Goal: Information Seeking & Learning: Learn about a topic

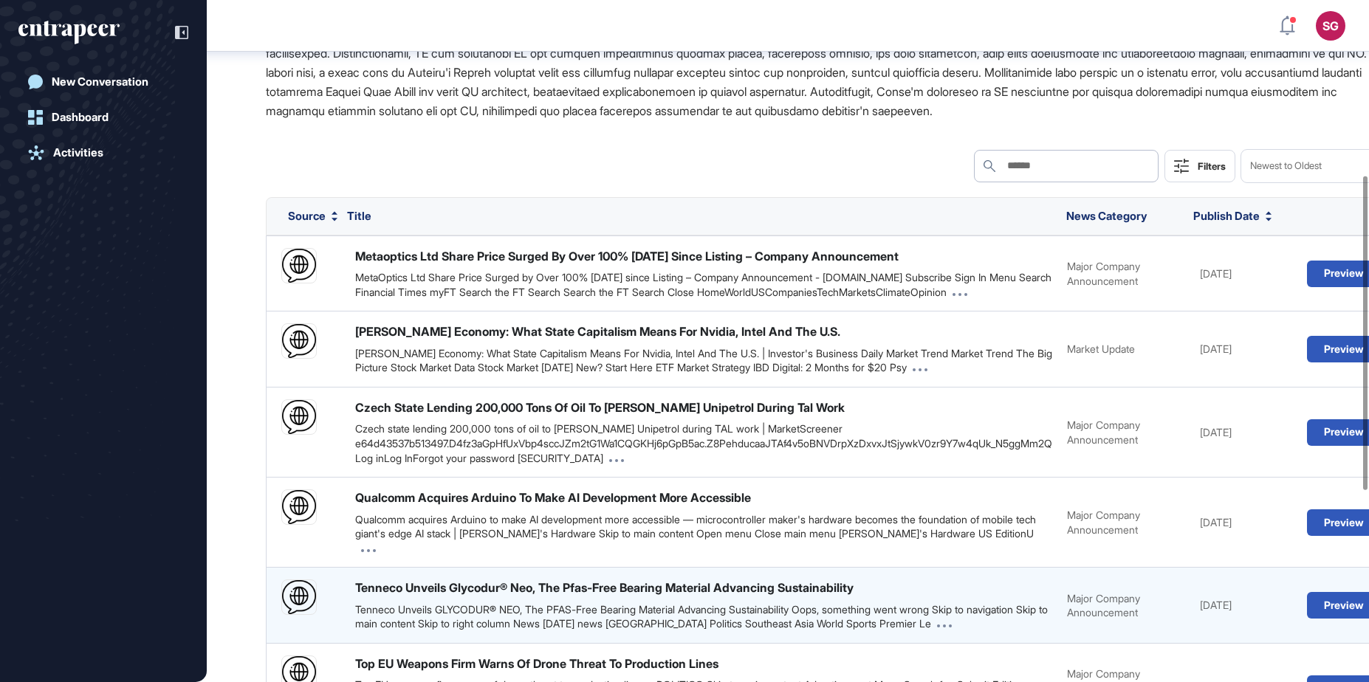
scroll to position [380, 0]
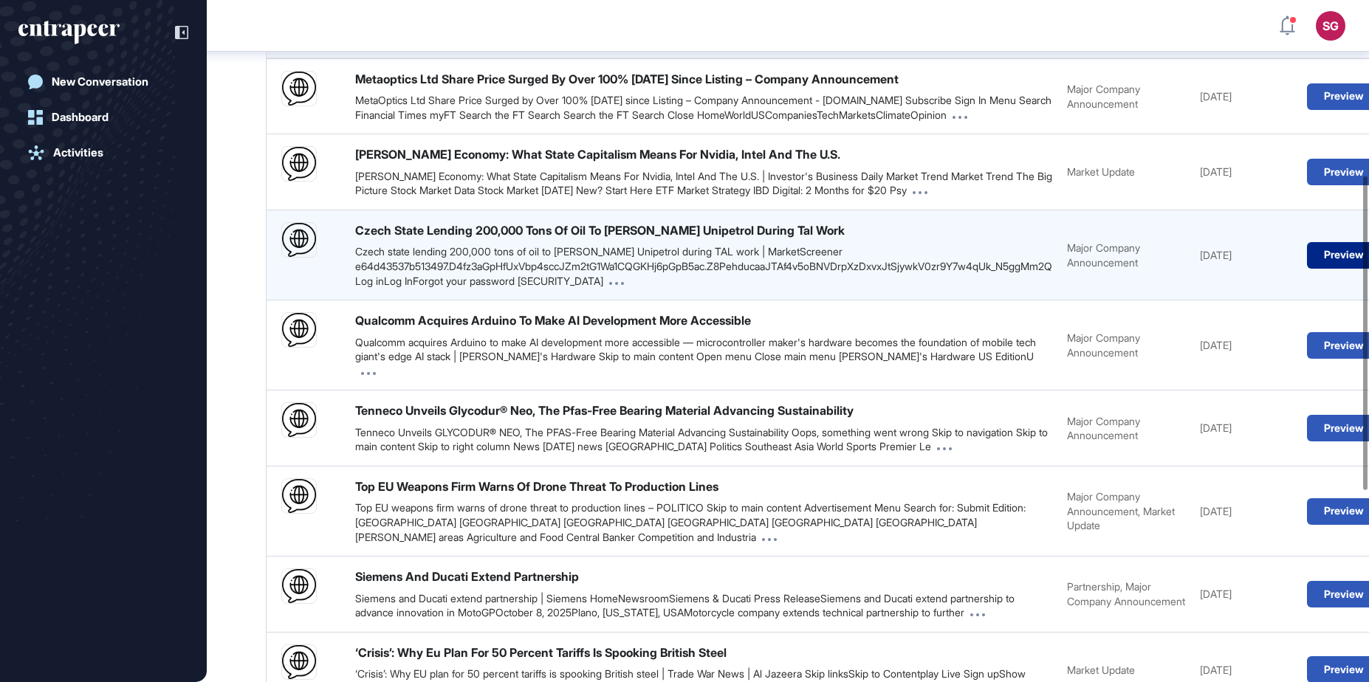
click at [1307, 269] on button "Preview" at bounding box center [1344, 255] width 74 height 27
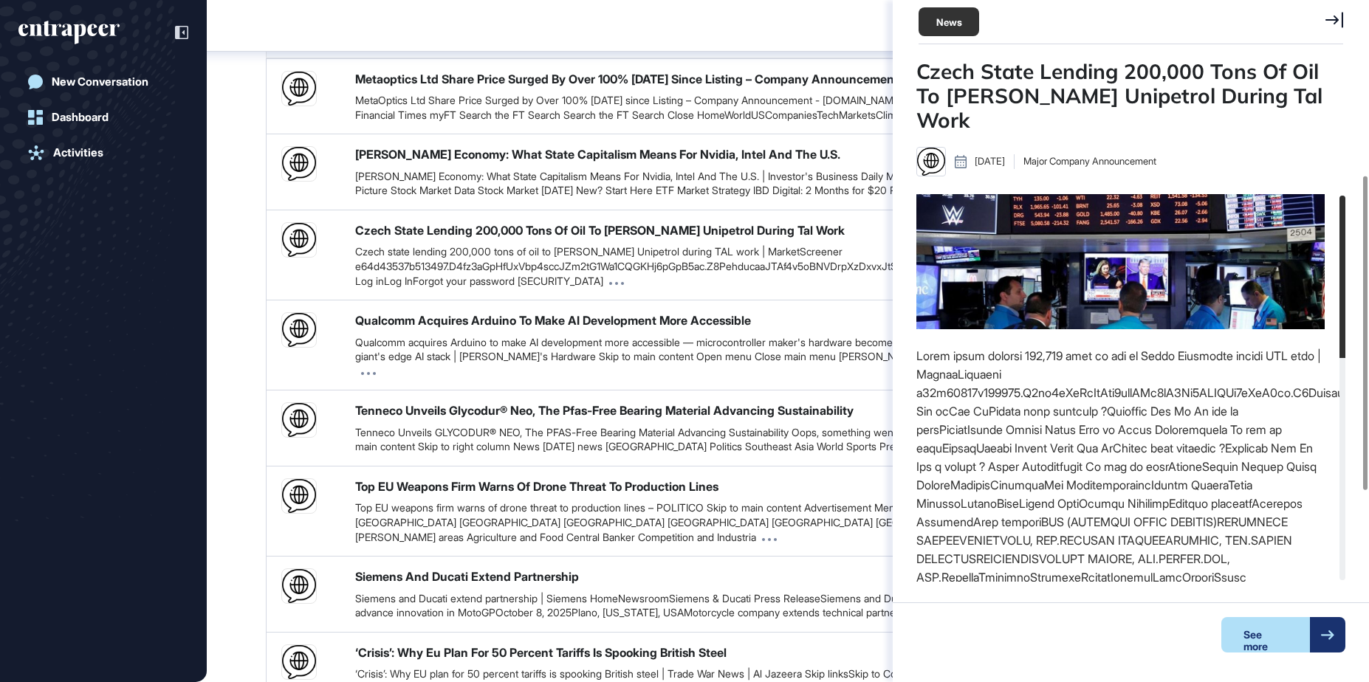
scroll to position [89, 0]
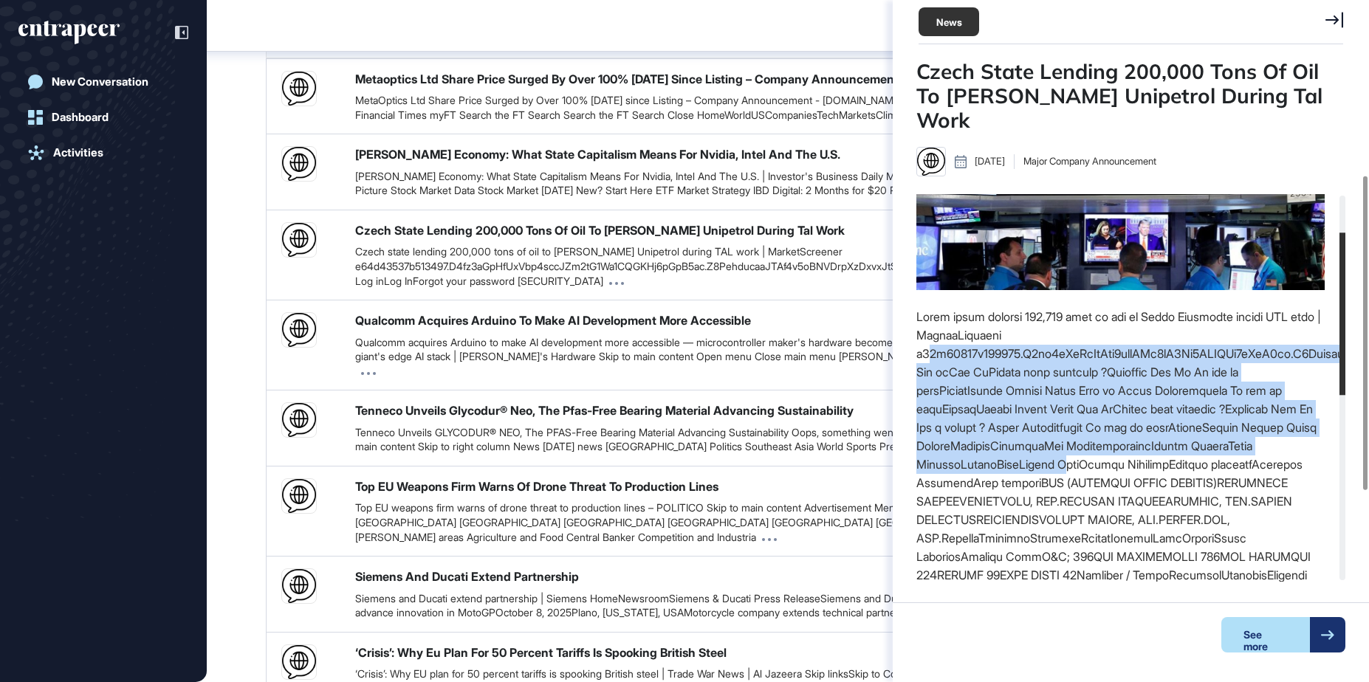
drag, startPoint x: 928, startPoint y: 333, endPoint x: 1072, endPoint y: 438, distance: 178.1
click at [1072, 438] on div at bounding box center [1120, 686] width 408 height 757
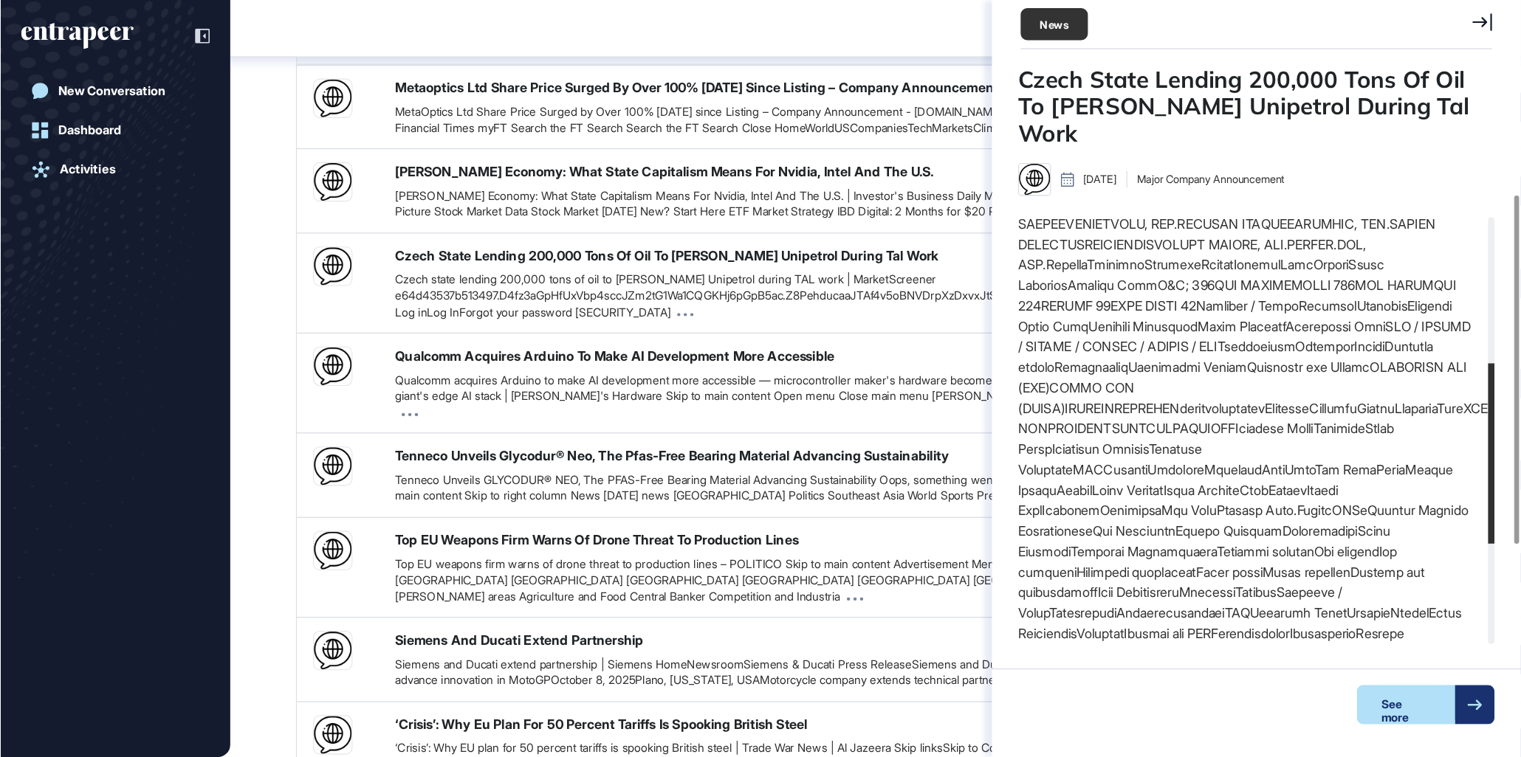
scroll to position [0, 0]
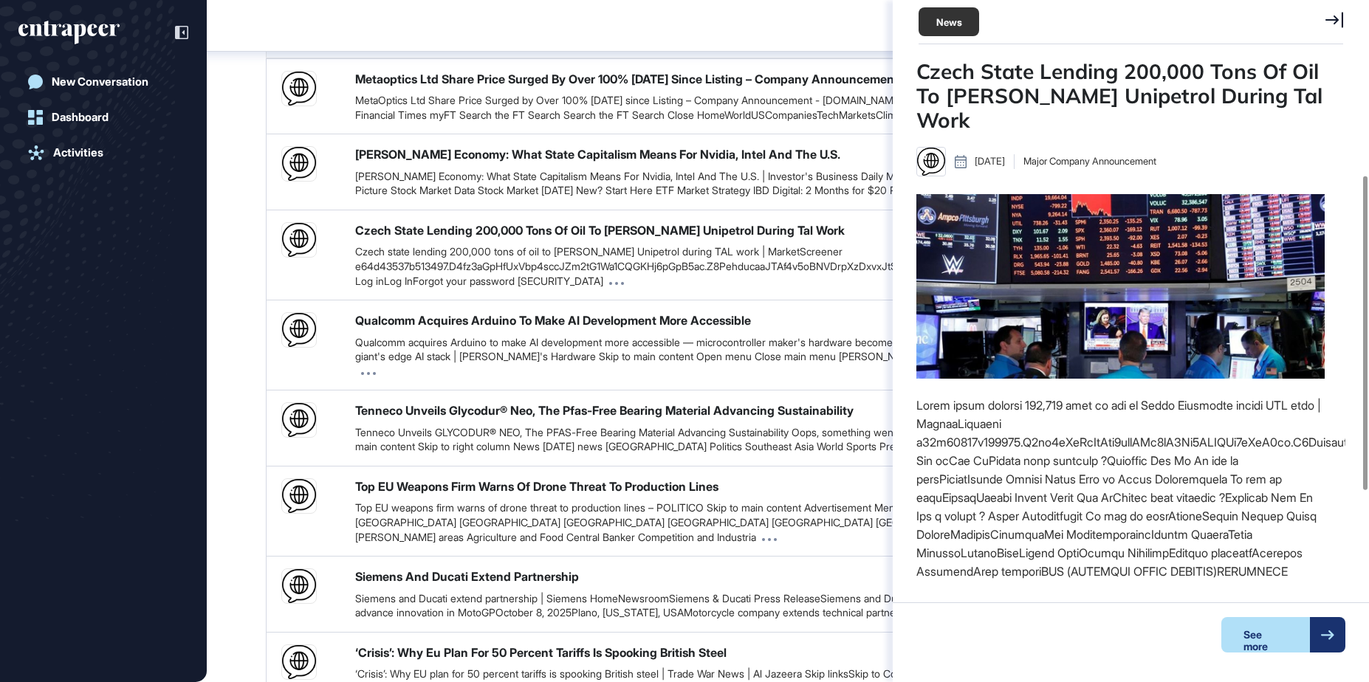
drag, startPoint x: 1342, startPoint y: 19, endPoint x: 1324, endPoint y: 35, distance: 24.6
click at [1341, 19] on icon at bounding box center [1334, 20] width 18 height 16
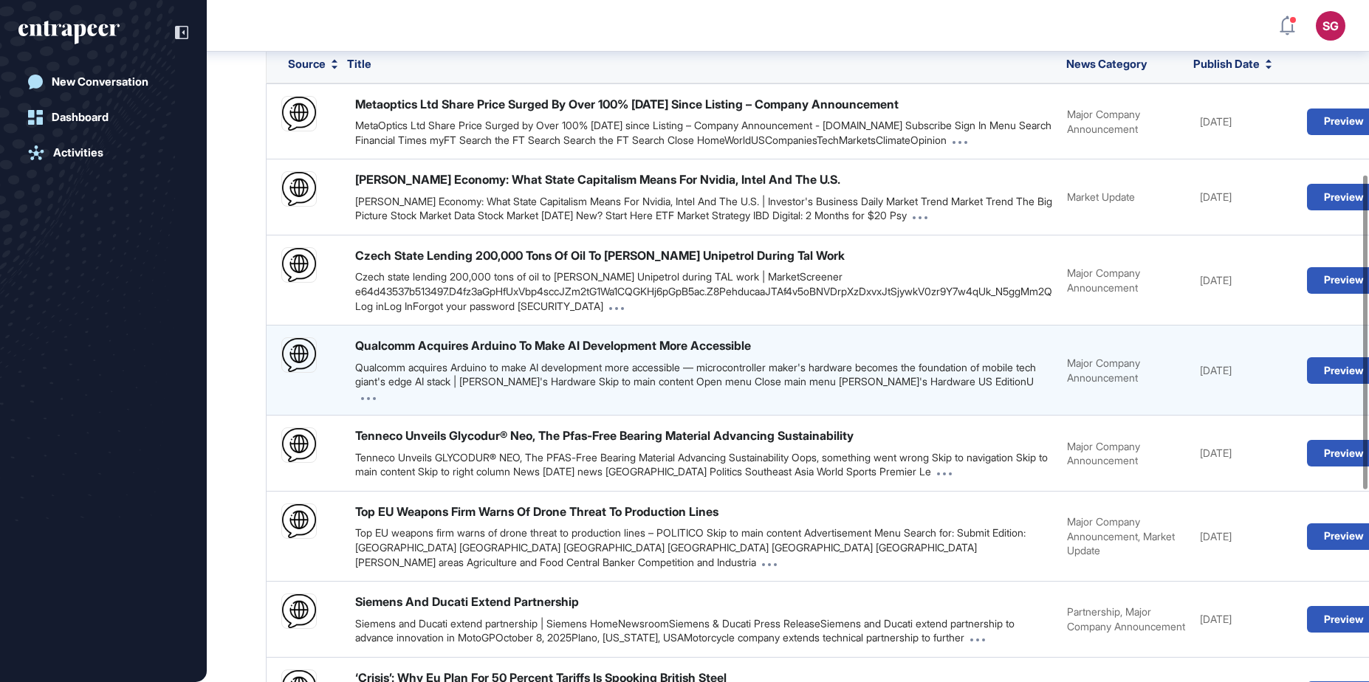
scroll to position [459, 0]
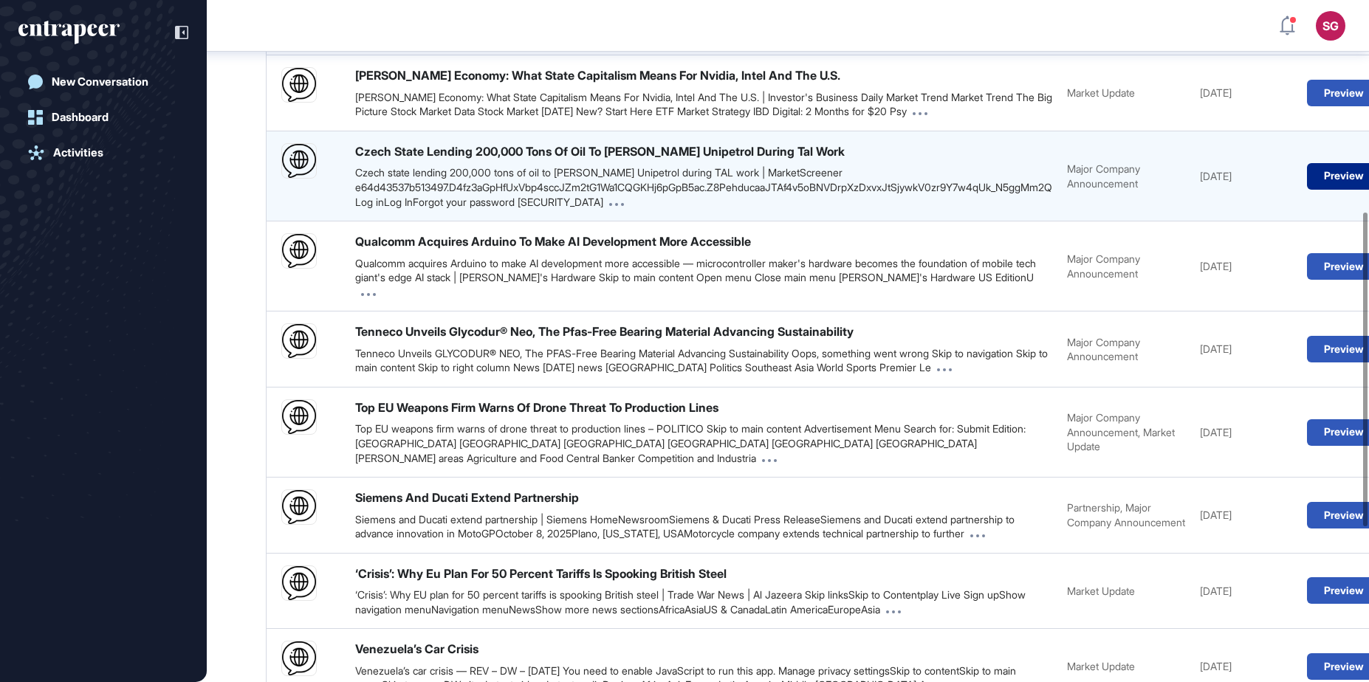
click at [1307, 190] on button "Preview" at bounding box center [1344, 176] width 74 height 27
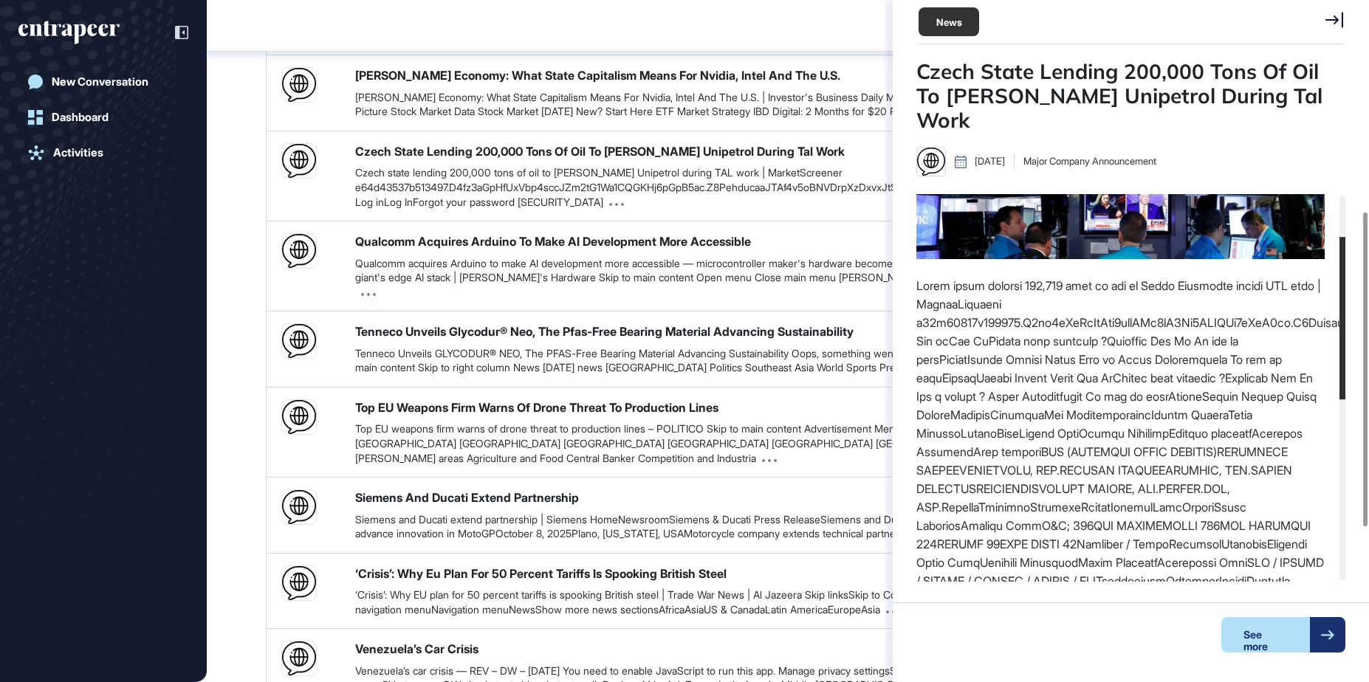
scroll to position [89, 0]
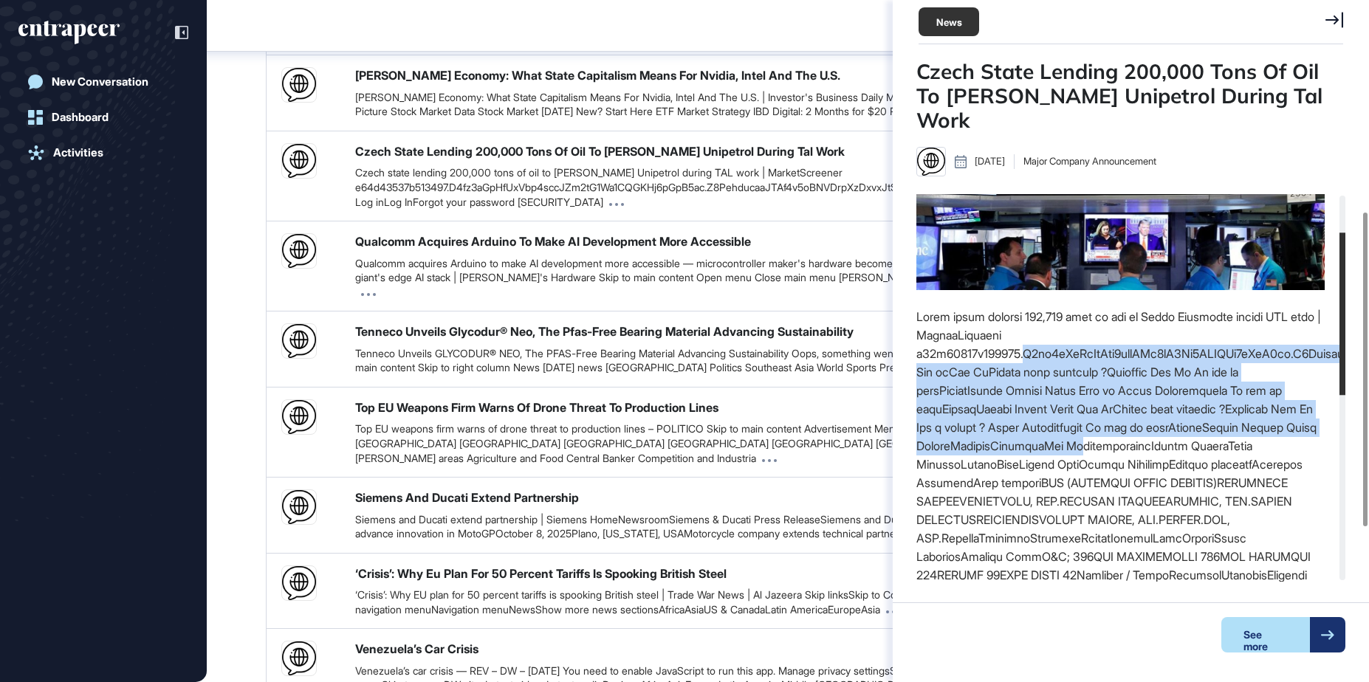
click at [1156, 416] on div at bounding box center [1120, 686] width 408 height 757
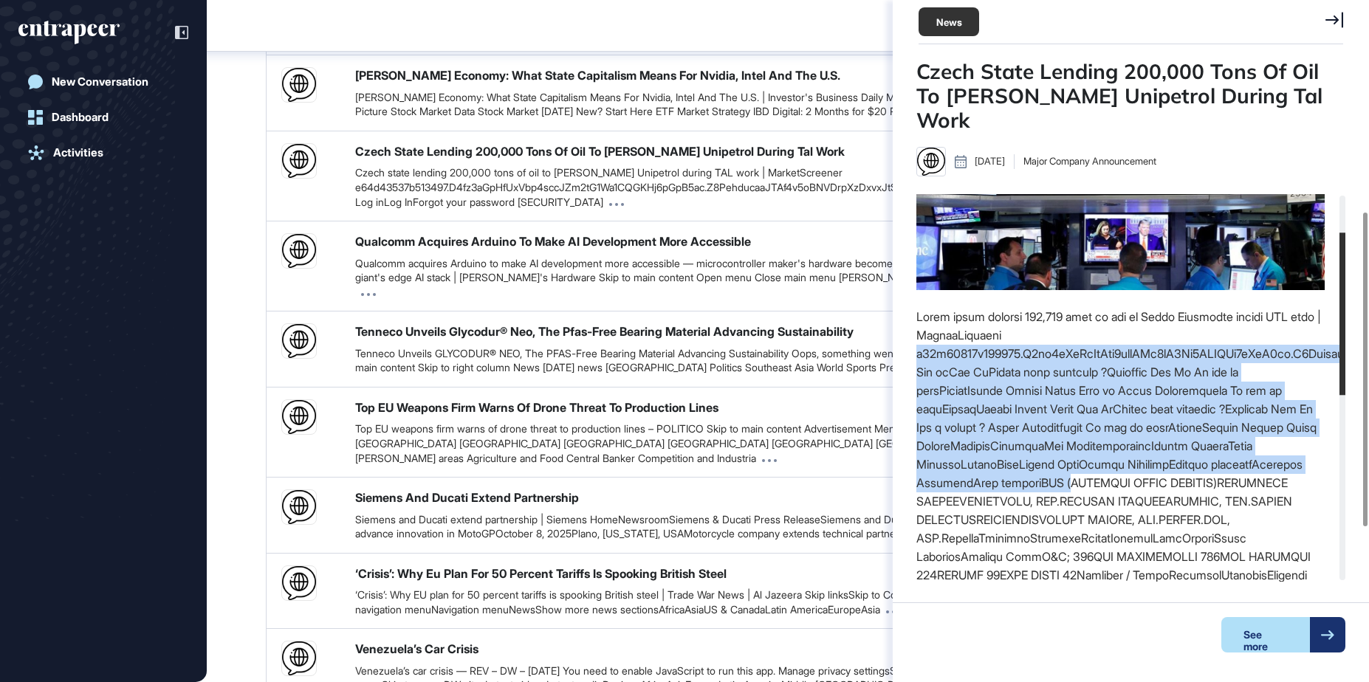
drag, startPoint x: 1163, startPoint y: 462, endPoint x: 1132, endPoint y: 313, distance: 152.5
click at [1132, 313] on div at bounding box center [1120, 686] width 408 height 757
click at [1064, 308] on div at bounding box center [1120, 686] width 408 height 757
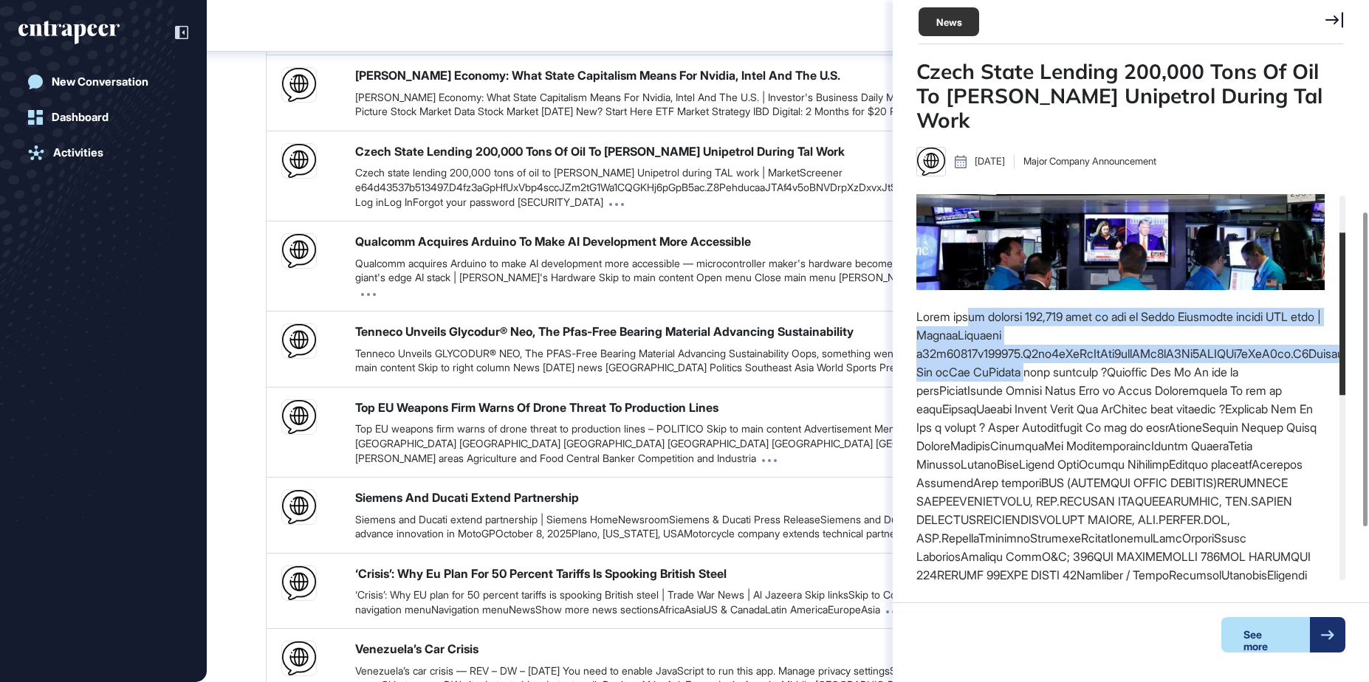
click at [1022, 344] on div at bounding box center [1120, 686] width 408 height 757
click at [1023, 345] on div at bounding box center [1120, 686] width 408 height 757
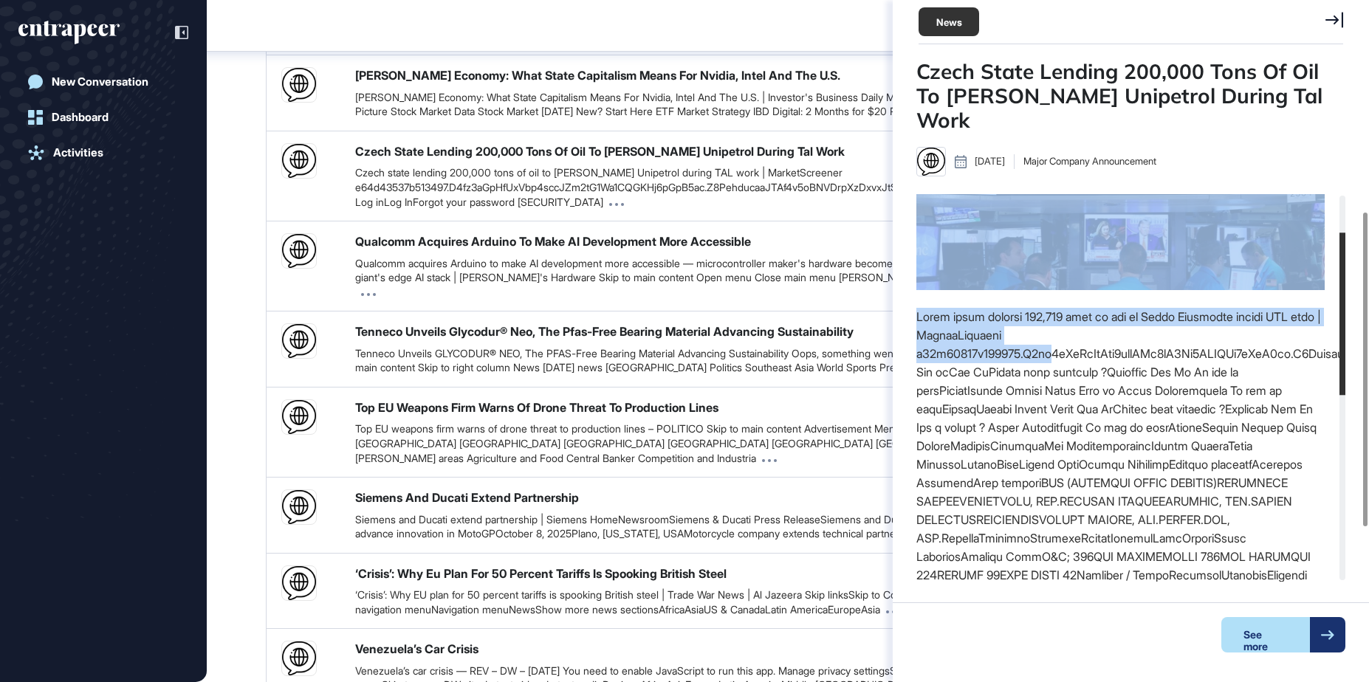
drag, startPoint x: 911, startPoint y: 325, endPoint x: 1057, endPoint y: 335, distance: 146.5
click at [1057, 335] on div "Czech State Lending 200,000 Tons Of Oil To Orlen Unipetrol During Tal Work Oct …" at bounding box center [1131, 363] width 476 height 608
click at [1058, 334] on div at bounding box center [1120, 686] width 408 height 757
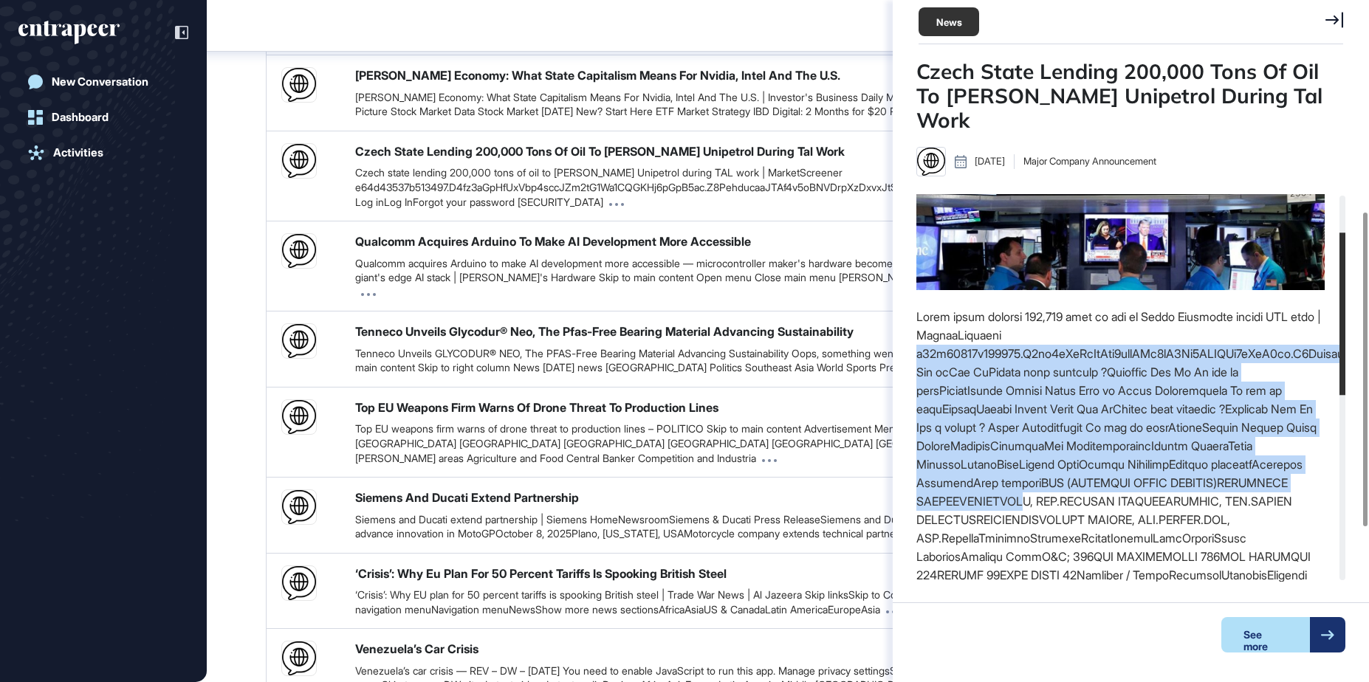
drag, startPoint x: 919, startPoint y: 331, endPoint x: 1158, endPoint y: 482, distance: 283.1
click at [1158, 482] on div at bounding box center [1120, 686] width 408 height 757
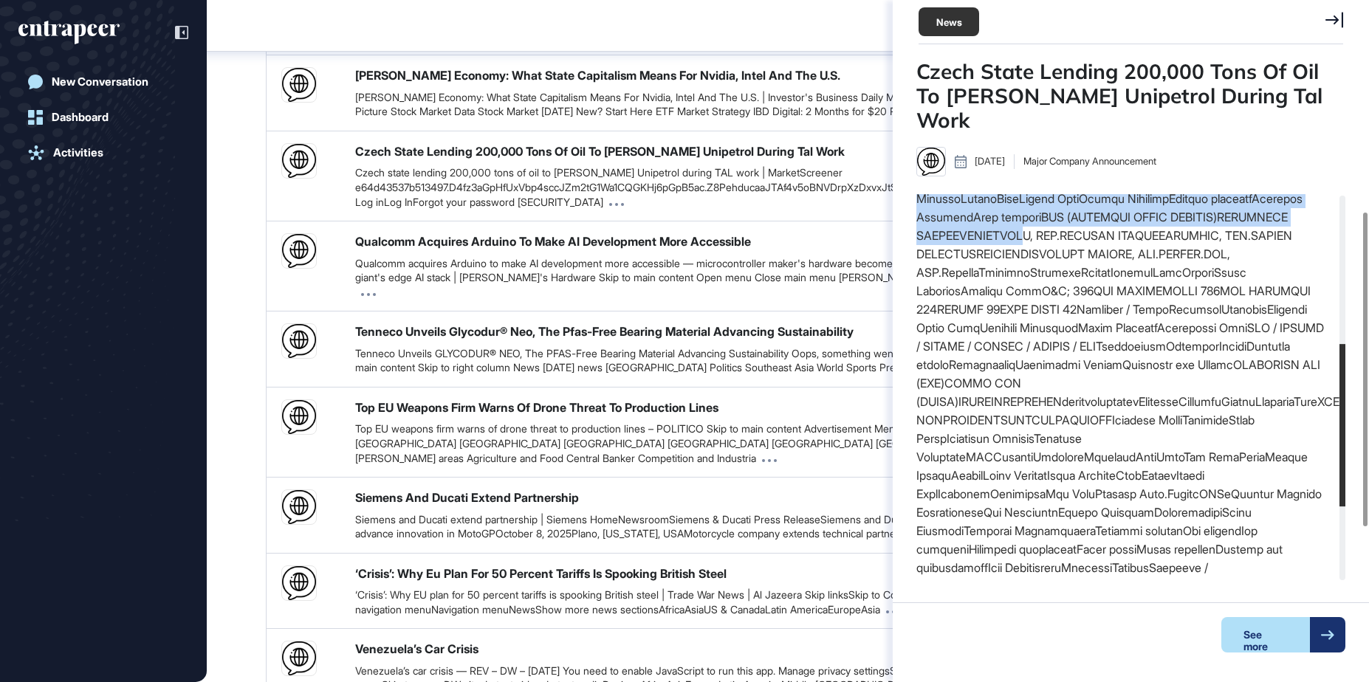
scroll to position [0, 0]
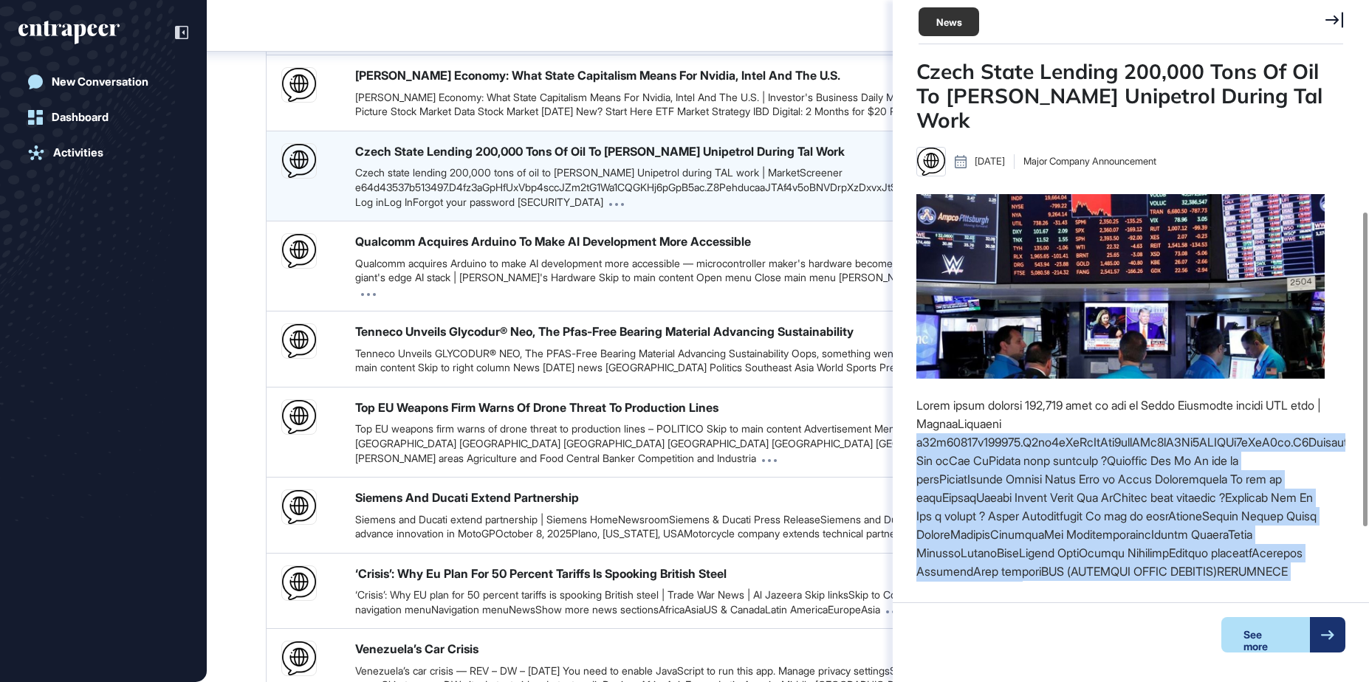
click at [1334, 23] on icon at bounding box center [1334, 20] width 18 height 16
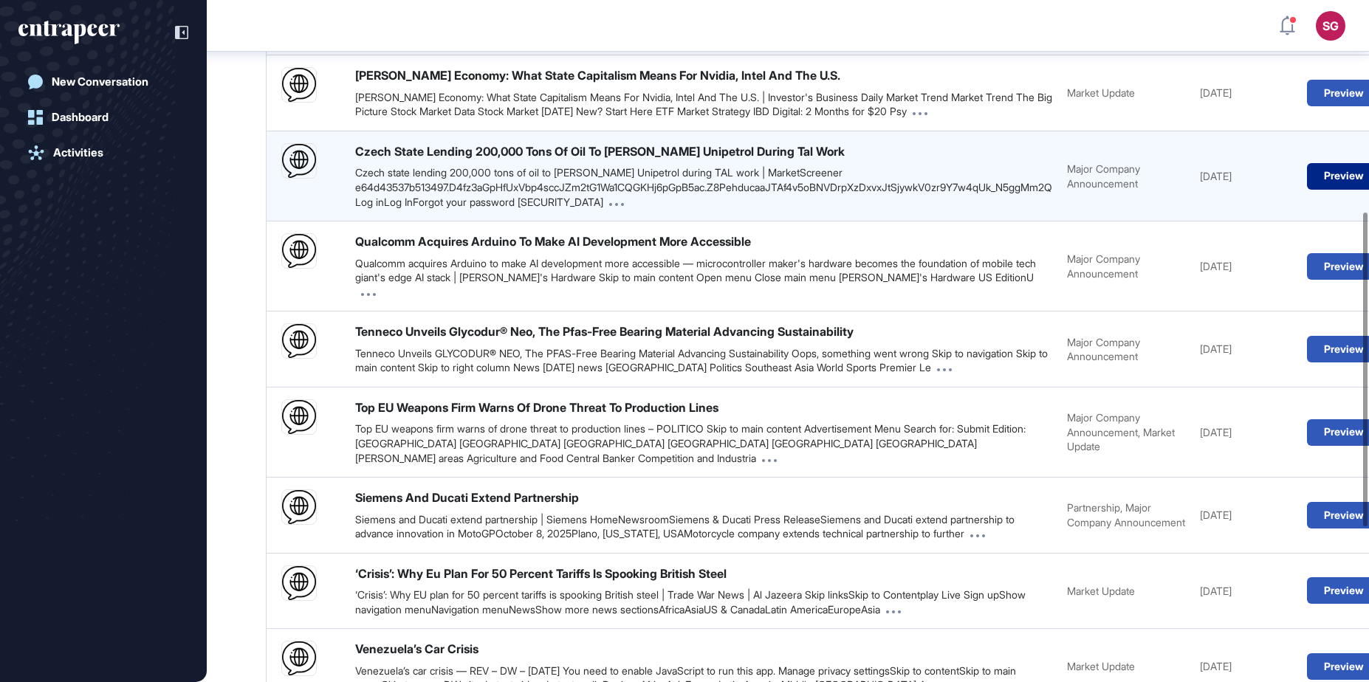
click at [1307, 190] on button "Preview" at bounding box center [1344, 176] width 74 height 27
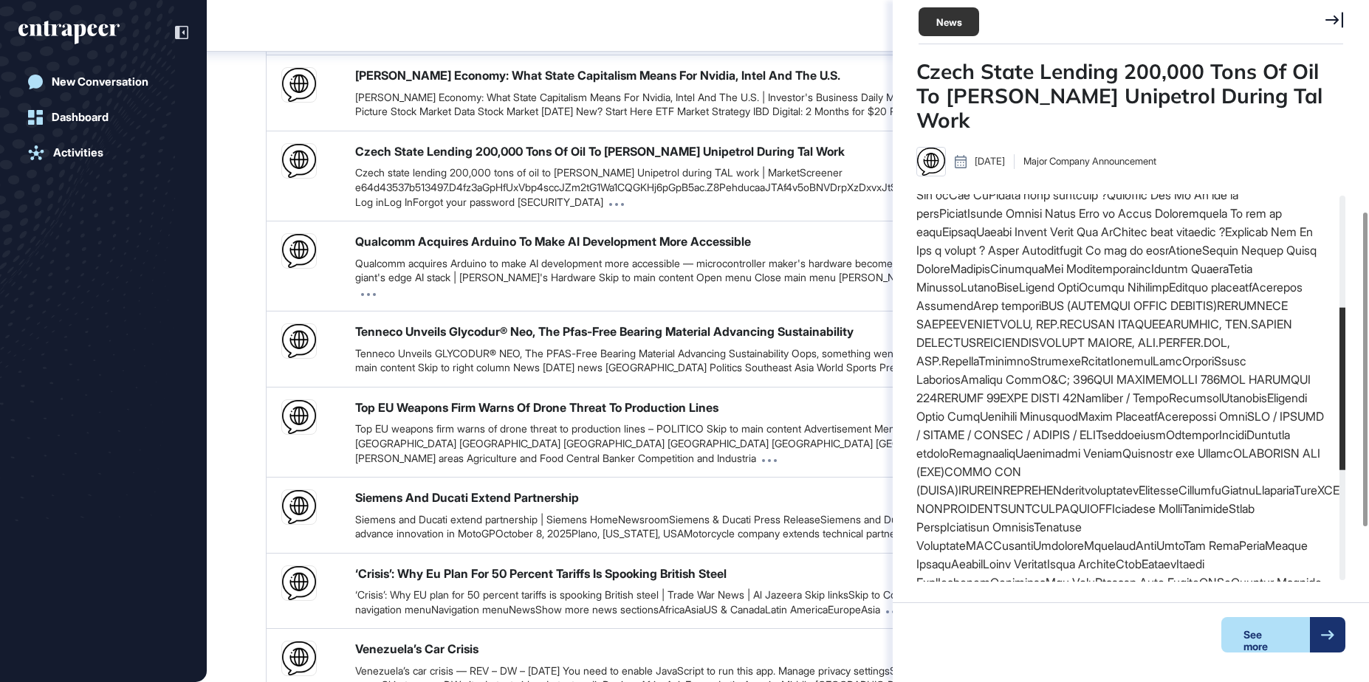
scroll to position [354, 0]
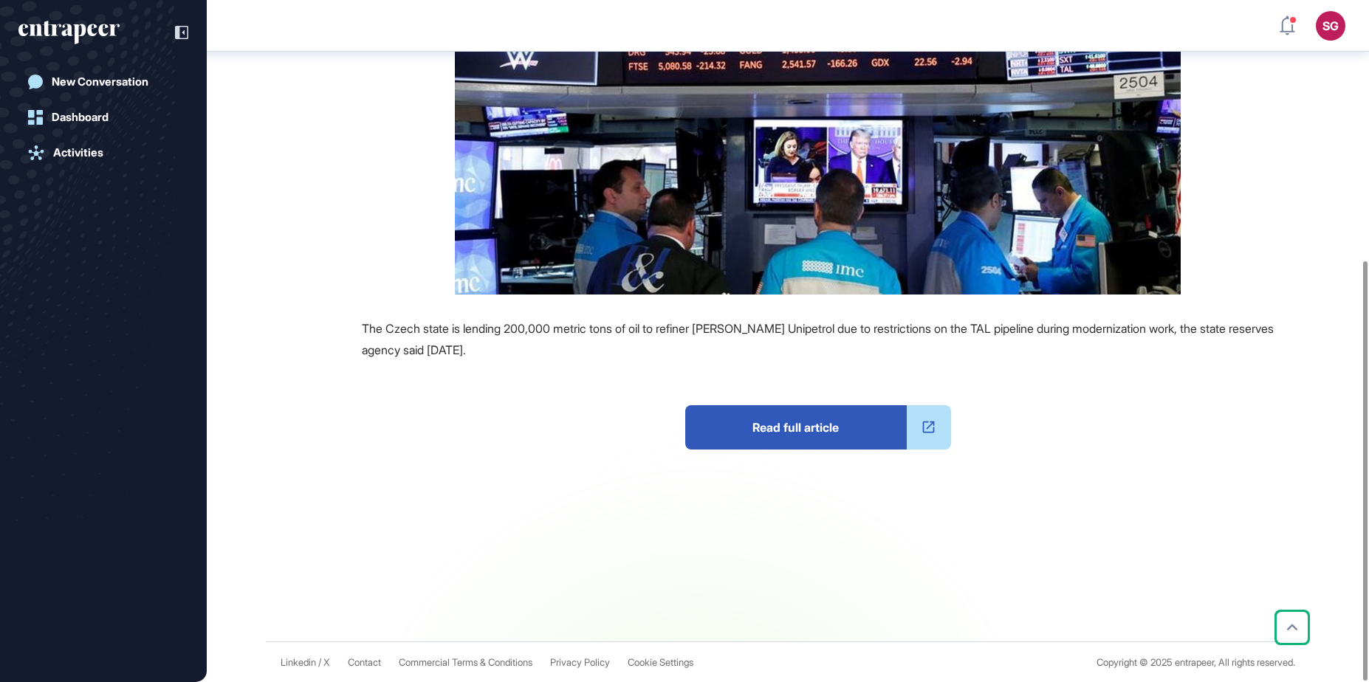
scroll to position [423, 0]
click at [867, 429] on span "Read full article" at bounding box center [795, 427] width 221 height 44
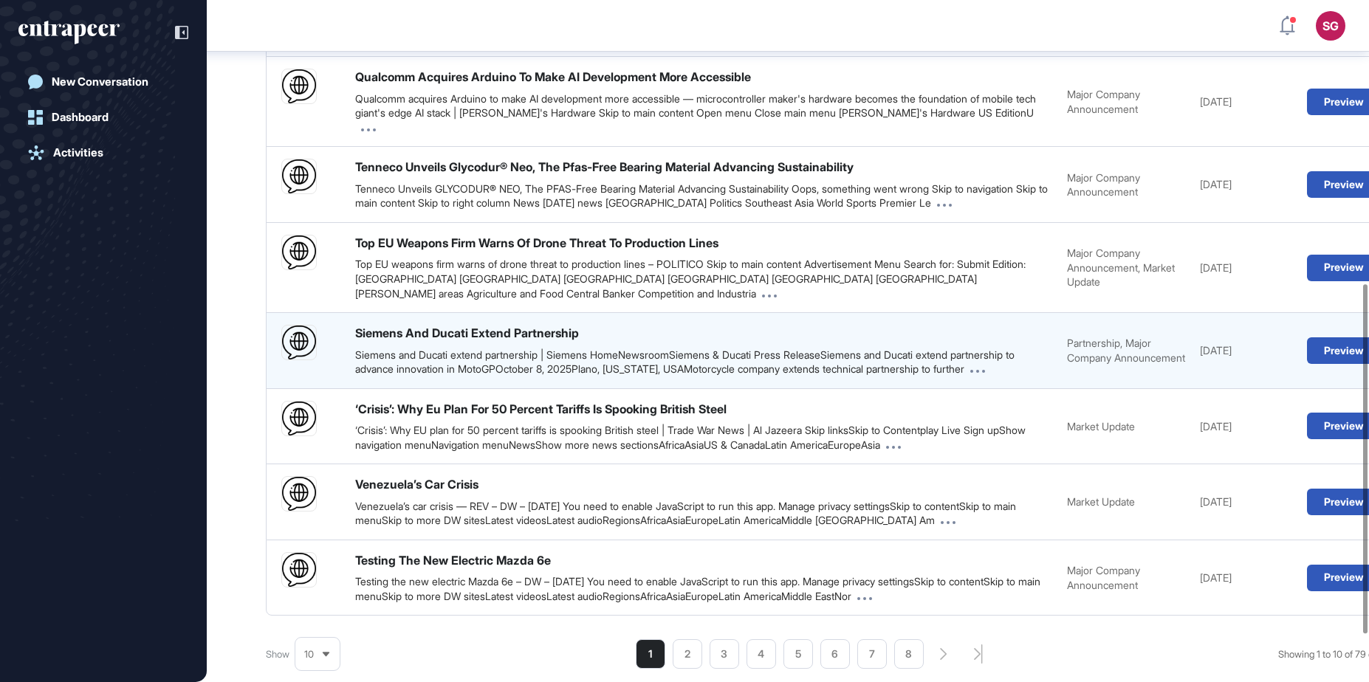
scroll to position [447, 0]
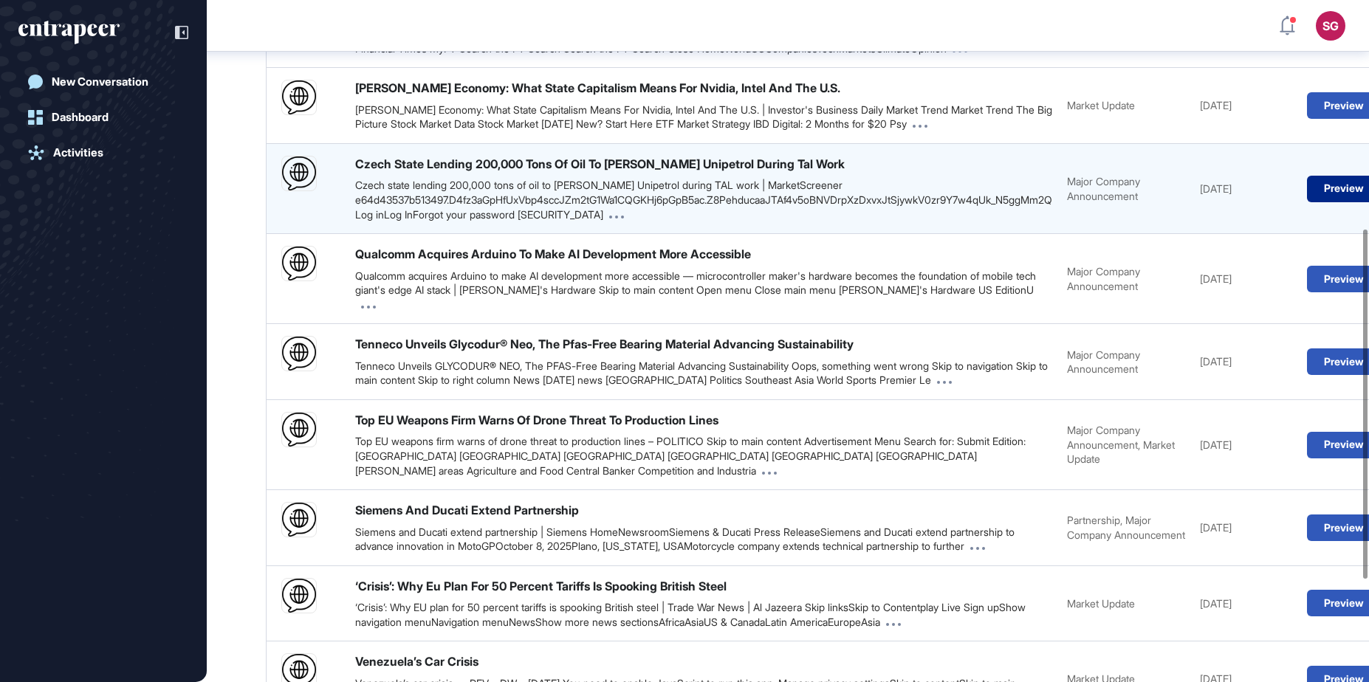
click at [1359, 188] on button "Preview" at bounding box center [1344, 189] width 74 height 27
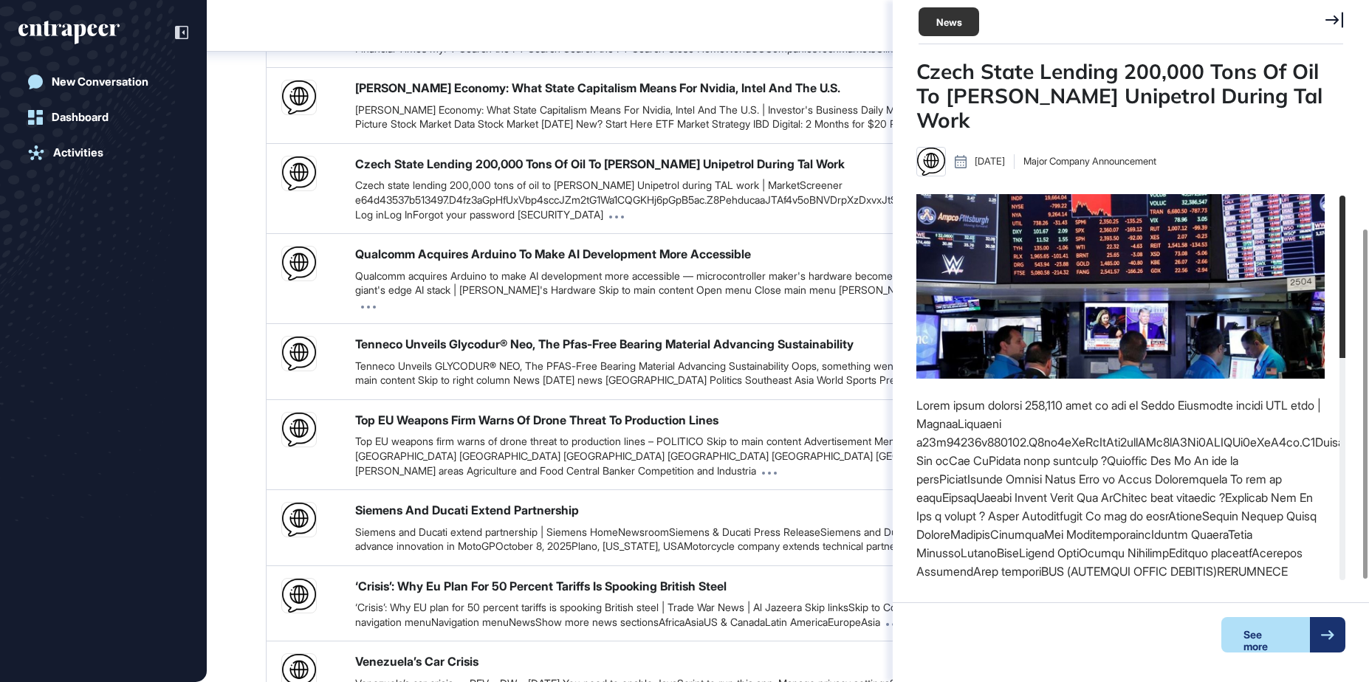
scroll to position [412, 408]
drag, startPoint x: 929, startPoint y: 415, endPoint x: 1333, endPoint y: 422, distance: 403.1
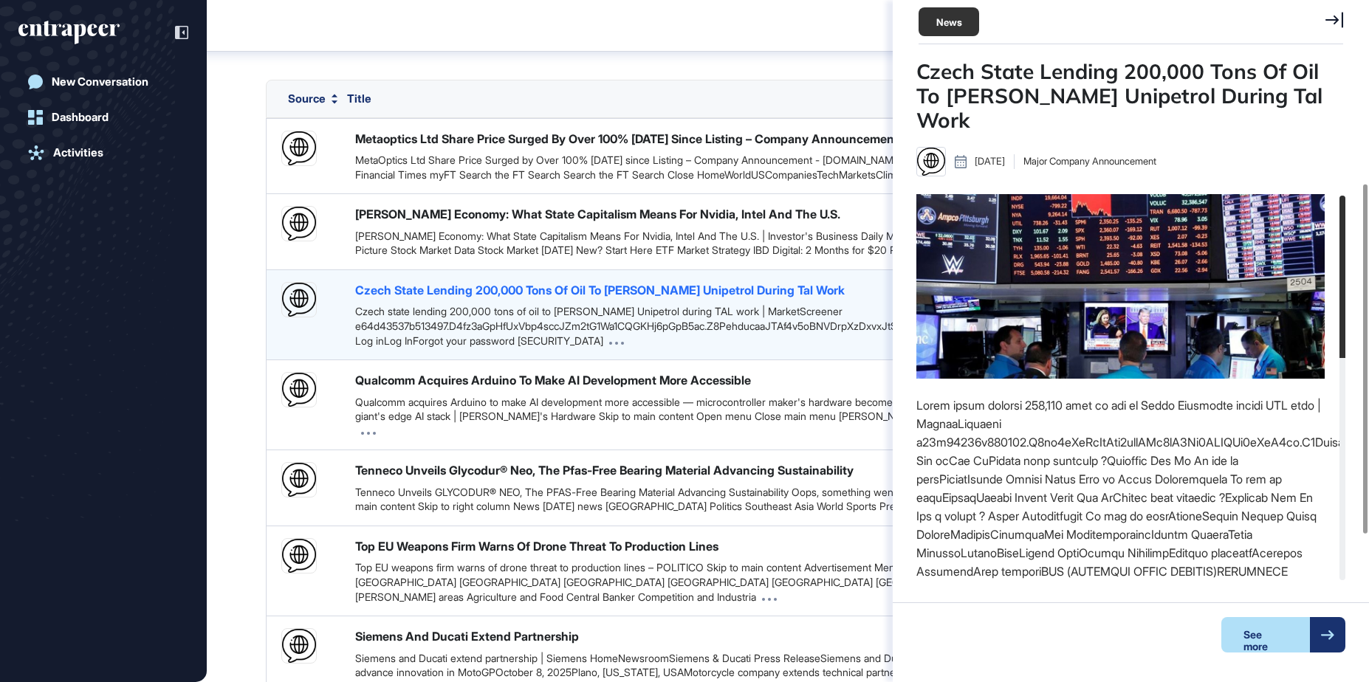
scroll to position [358, 0]
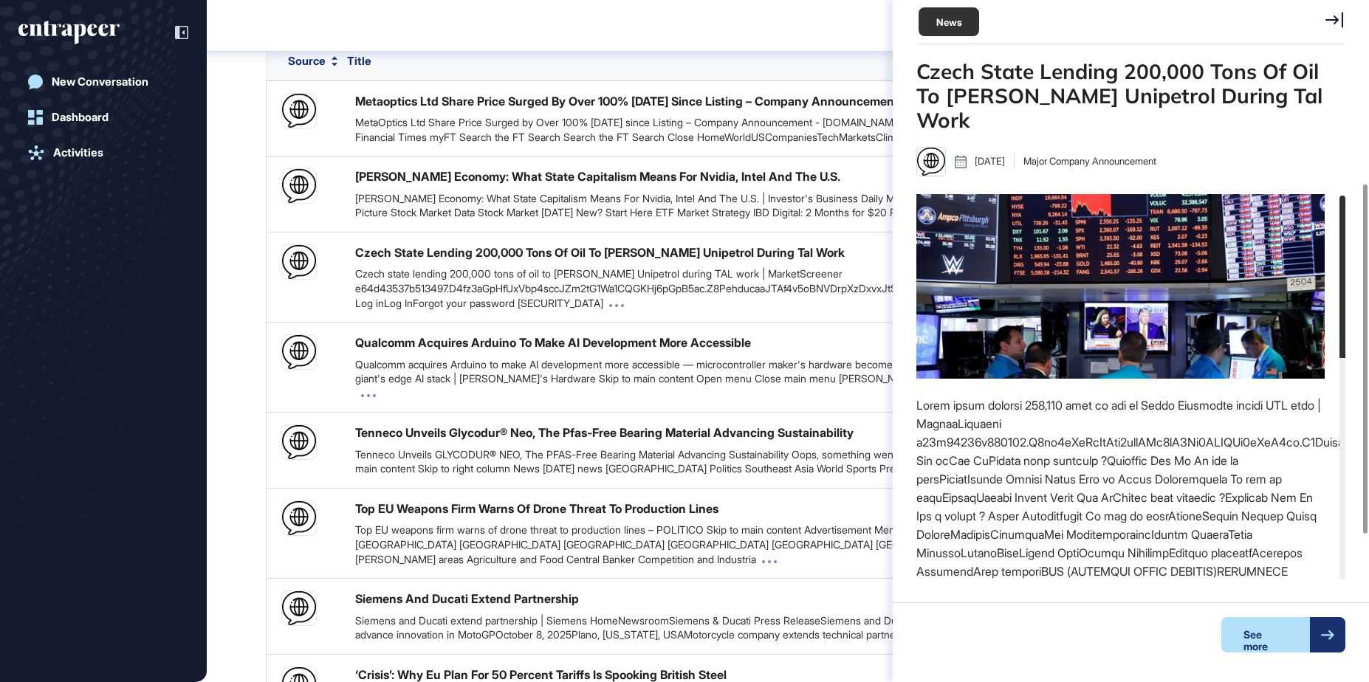
click at [1340, 15] on div "News" at bounding box center [1130, 22] width 424 height 44
click at [1335, 18] on icon at bounding box center [1334, 20] width 18 height 16
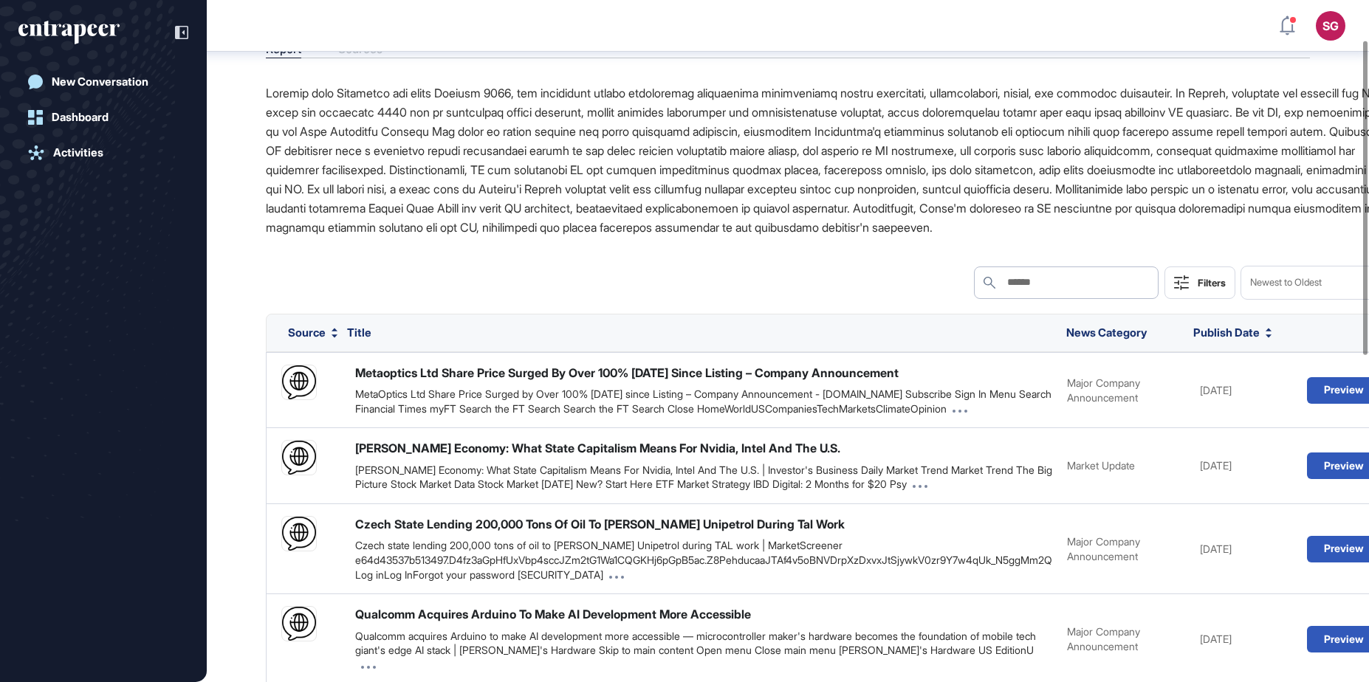
scroll to position [0, 0]
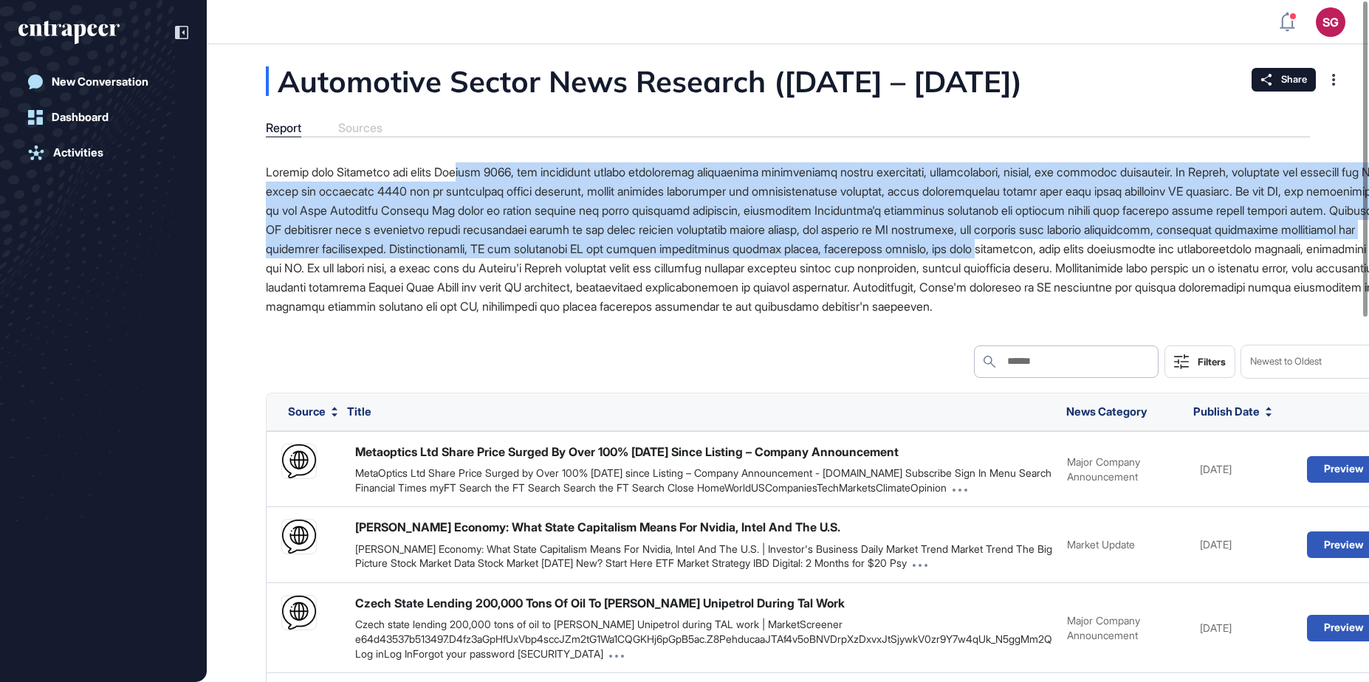
click at [601, 266] on p at bounding box center [831, 239] width 1130 height 154
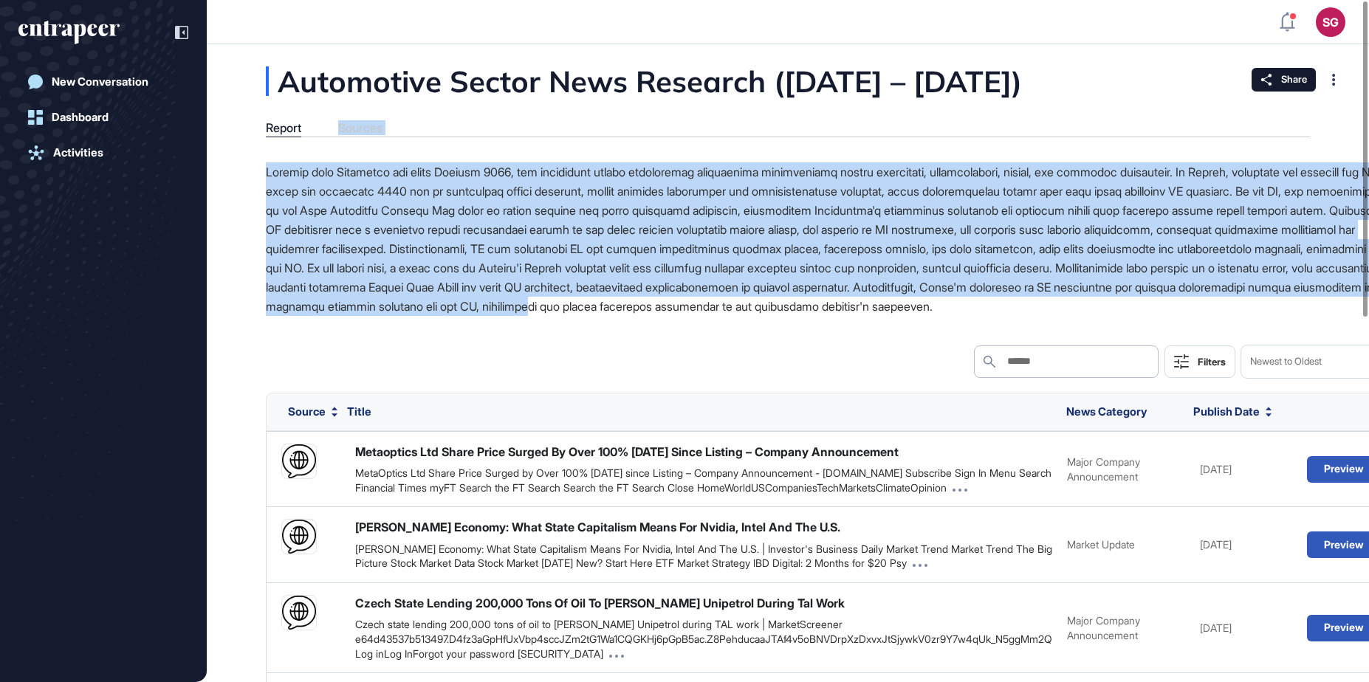
drag, startPoint x: 625, startPoint y: 329, endPoint x: 560, endPoint y: 116, distance: 223.0
click at [560, 116] on div "Automotive Sector News Research (Sep 24 – Oct 8, 2025) Report Sources Search Se…" at bounding box center [788, 675] width 1162 height 1219
click at [525, 158] on div "Automotive Sector News Research (Sep 24 – Oct 8, 2025) Report Sources Search Se…" at bounding box center [788, 675] width 1162 height 1219
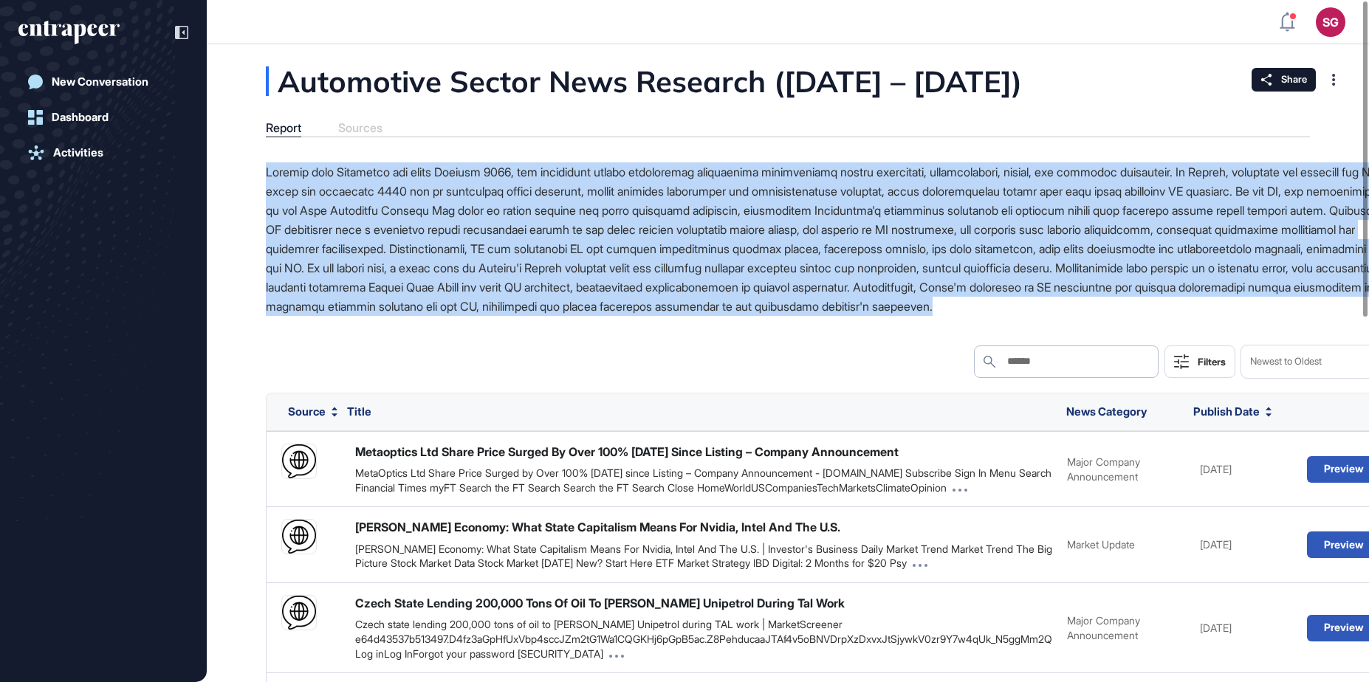
drag, startPoint x: 503, startPoint y: 151, endPoint x: 594, endPoint y: 345, distance: 214.0
click at [595, 343] on div "Automotive Sector News Research (Sep 24 – Oct 8, 2025) Report Sources Search Se…" at bounding box center [788, 675] width 1162 height 1219
click at [593, 327] on div at bounding box center [831, 244] width 1130 height 165
drag, startPoint x: 593, startPoint y: 345, endPoint x: 476, endPoint y: 150, distance: 227.1
click at [476, 150] on div "Automotive Sector News Research (Sep 24 – Oct 8, 2025) Report Sources Search Se…" at bounding box center [788, 675] width 1162 height 1219
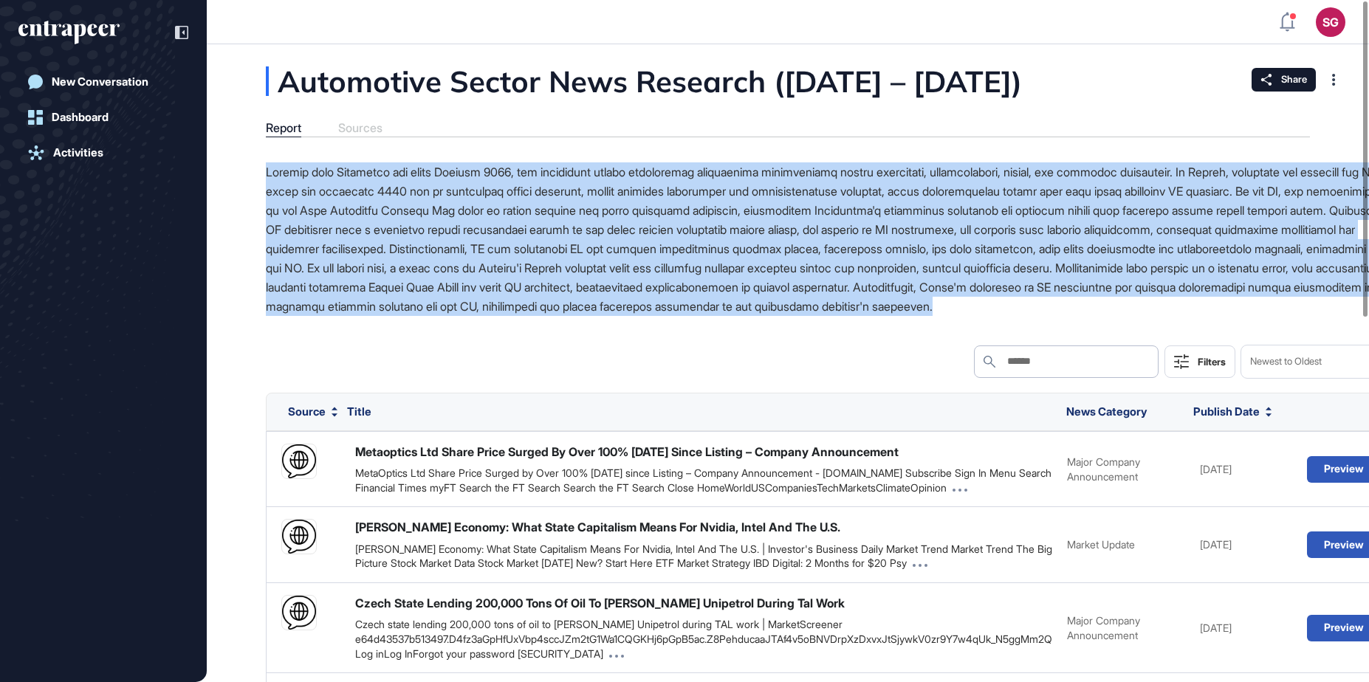
click at [476, 150] on div "Automotive Sector News Research (Sep 24 – Oct 8, 2025) Report Sources Search Se…" at bounding box center [788, 675] width 1162 height 1219
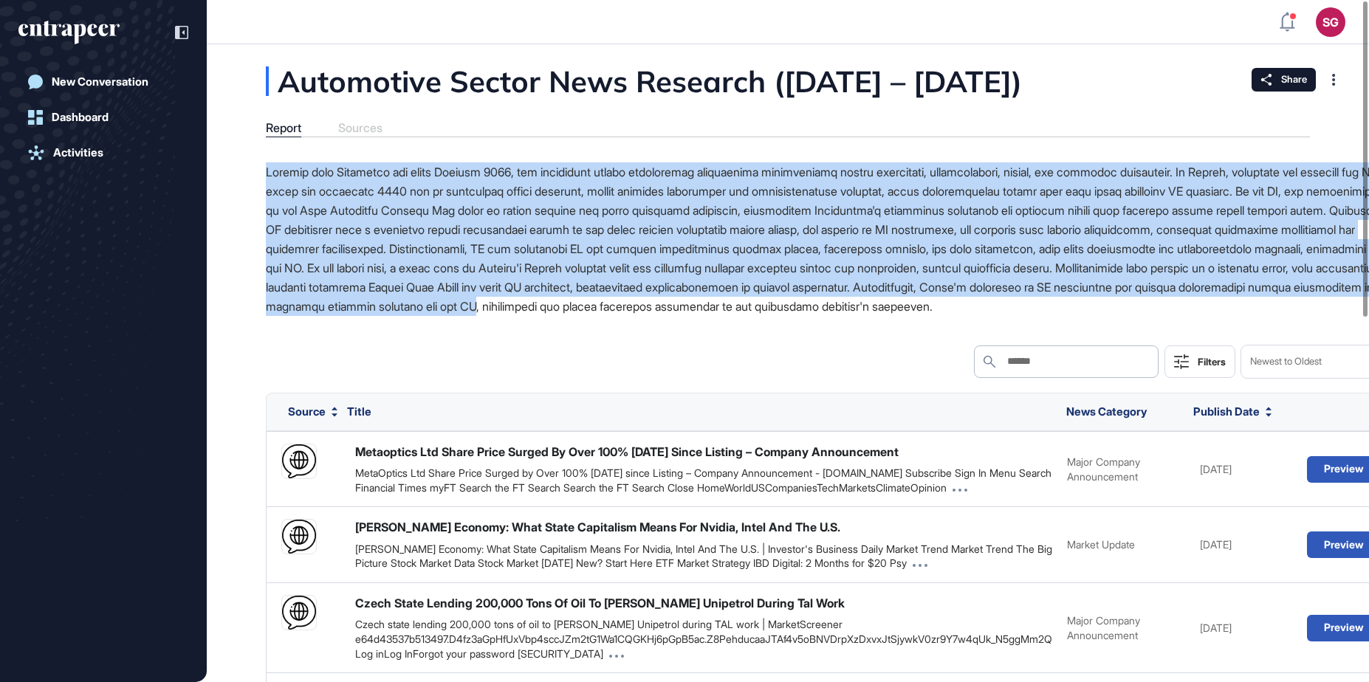
drag, startPoint x: 476, startPoint y: 150, endPoint x: 546, endPoint y: 331, distance: 194.7
click at [546, 331] on div "Automotive Sector News Research (Sep 24 – Oct 8, 2025) Report Sources Search Se…" at bounding box center [788, 675] width 1162 height 1219
click at [546, 316] on p at bounding box center [831, 239] width 1130 height 154
click at [487, 219] on p at bounding box center [831, 239] width 1130 height 154
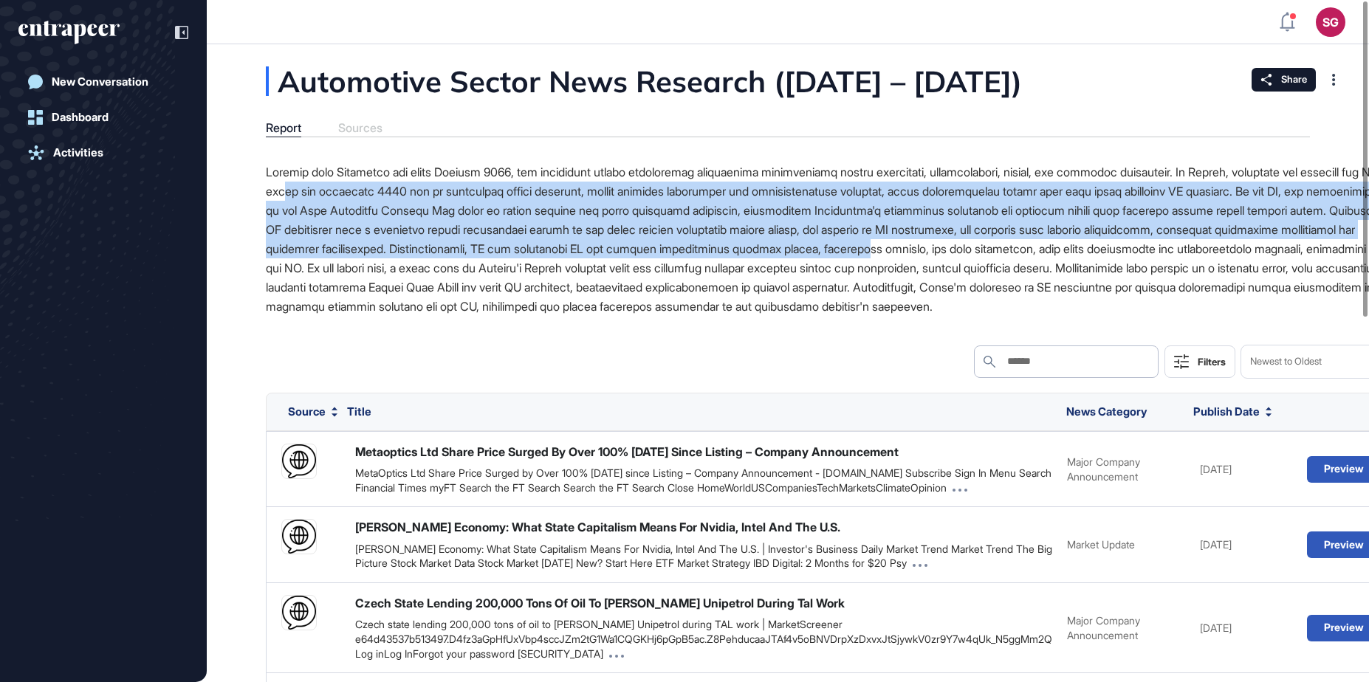
drag, startPoint x: 466, startPoint y: 196, endPoint x: 488, endPoint y: 272, distance: 79.2
click at [487, 270] on p at bounding box center [831, 239] width 1130 height 154
click at [492, 273] on p at bounding box center [831, 239] width 1130 height 154
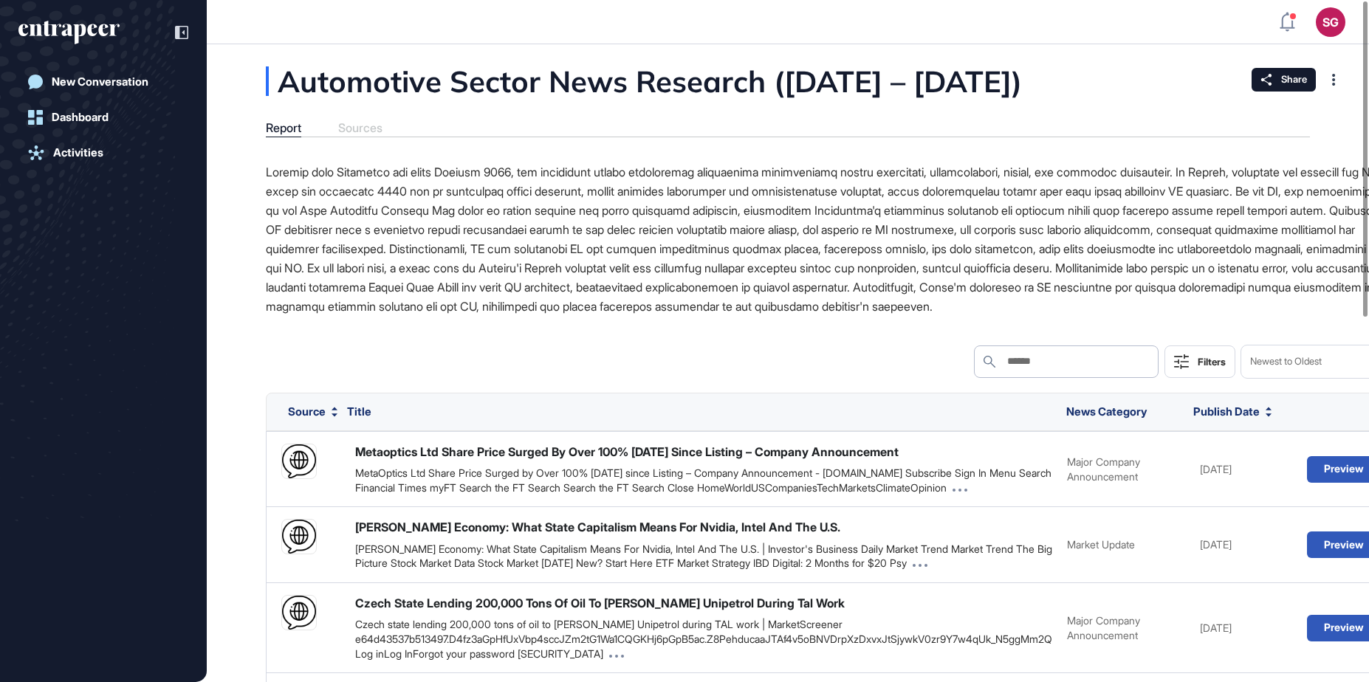
click at [563, 286] on p at bounding box center [831, 239] width 1130 height 154
